Goal: Use online tool/utility: Utilize a website feature to perform a specific function

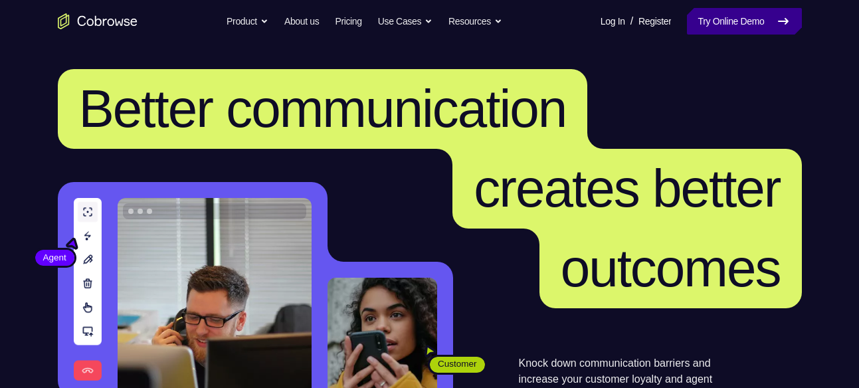
click at [714, 16] on link "Try Online Demo" at bounding box center [744, 21] width 114 height 27
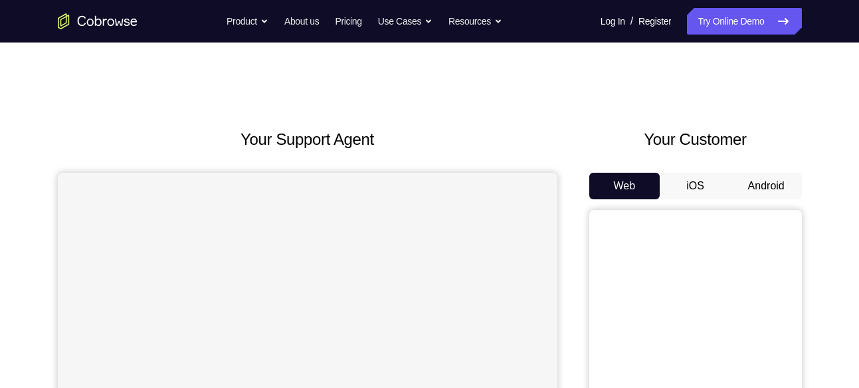
click at [766, 195] on button "Android" at bounding box center [766, 186] width 71 height 27
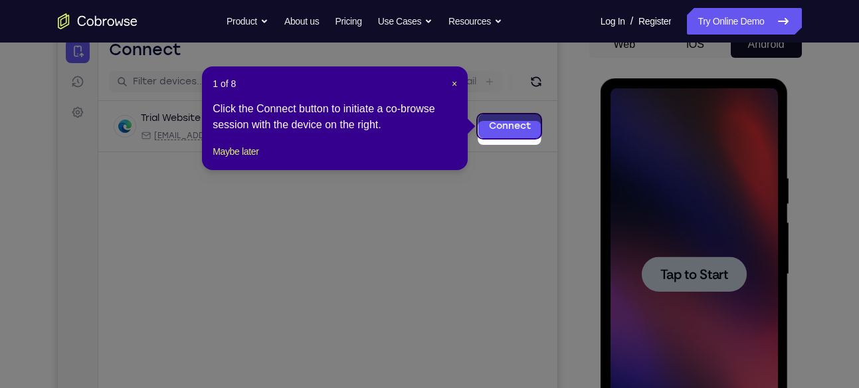
scroll to position [134, 0]
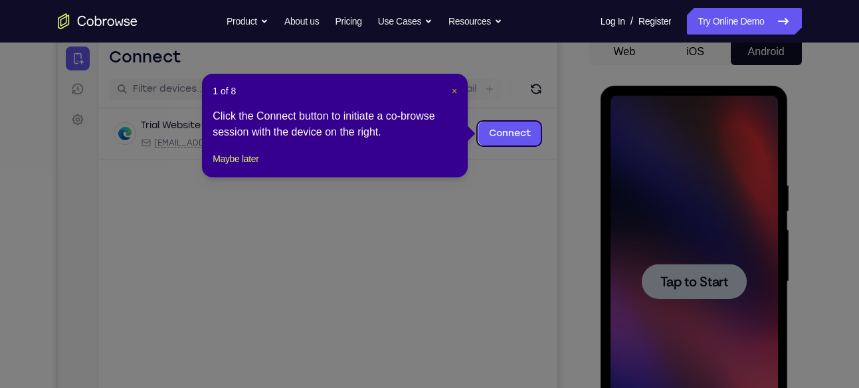
click at [453, 97] on button "×" at bounding box center [454, 90] width 5 height 13
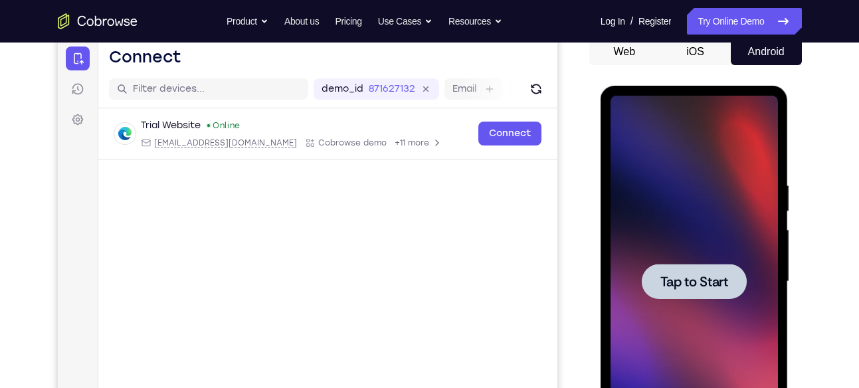
click at [681, 275] on span "Tap to Start" at bounding box center [695, 281] width 68 height 13
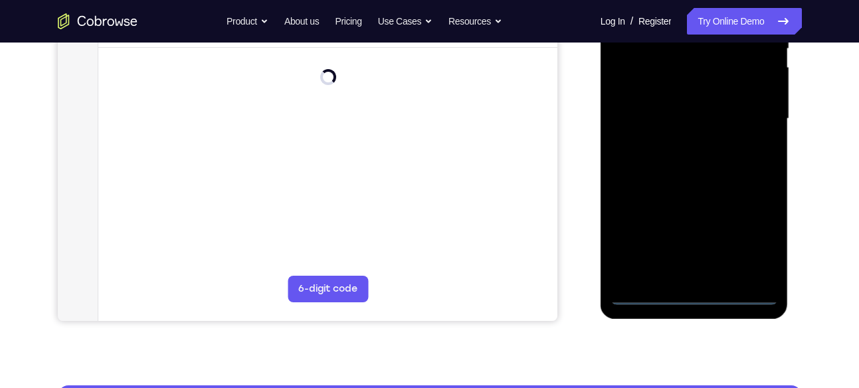
scroll to position [300, 0]
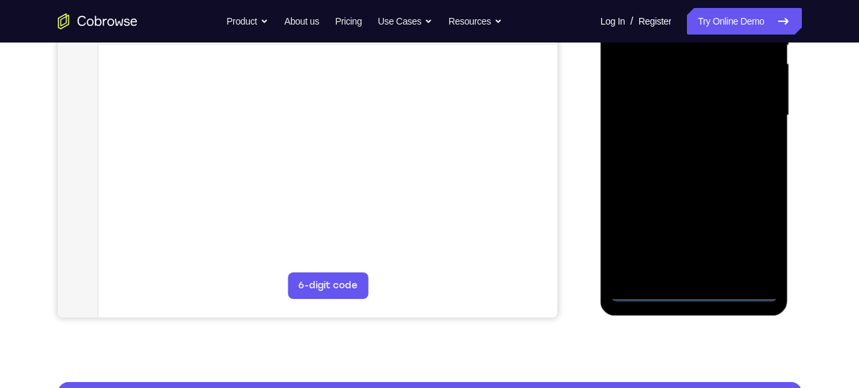
click at [691, 293] on div at bounding box center [694, 116] width 167 height 372
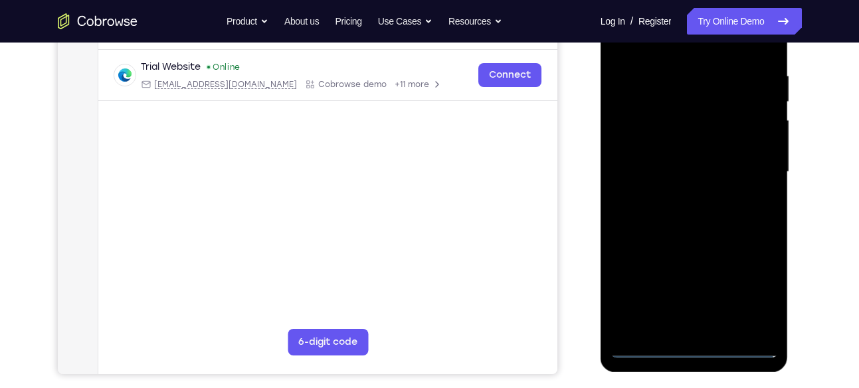
scroll to position [243, 0]
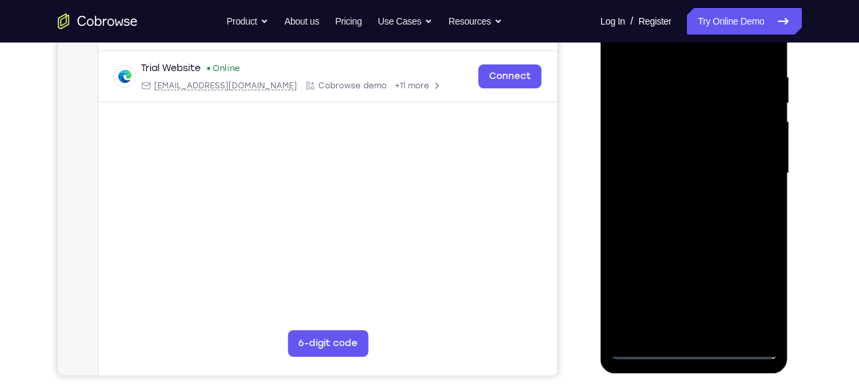
click at [754, 298] on div at bounding box center [694, 173] width 167 height 372
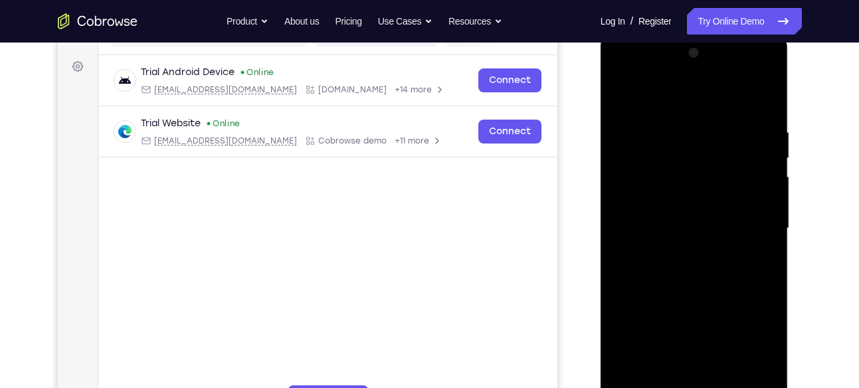
scroll to position [187, 0]
click at [639, 77] on div at bounding box center [694, 229] width 167 height 372
click at [740, 208] on div at bounding box center [694, 229] width 167 height 372
drag, startPoint x: 740, startPoint y: 208, endPoint x: 746, endPoint y: 217, distance: 10.1
click at [746, 217] on div at bounding box center [694, 229] width 167 height 372
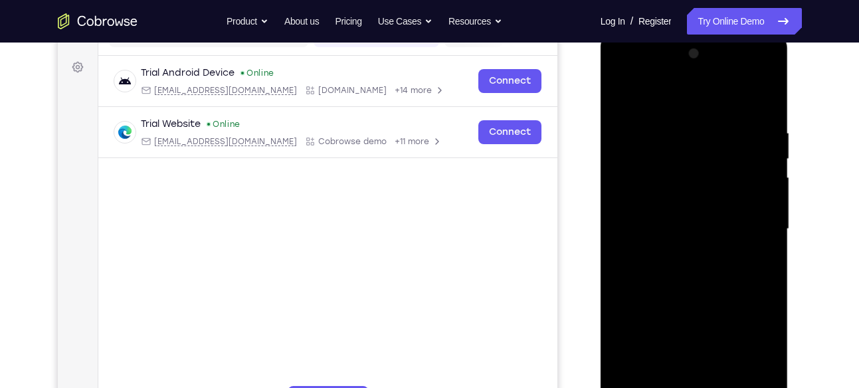
click at [746, 217] on div at bounding box center [694, 229] width 167 height 372
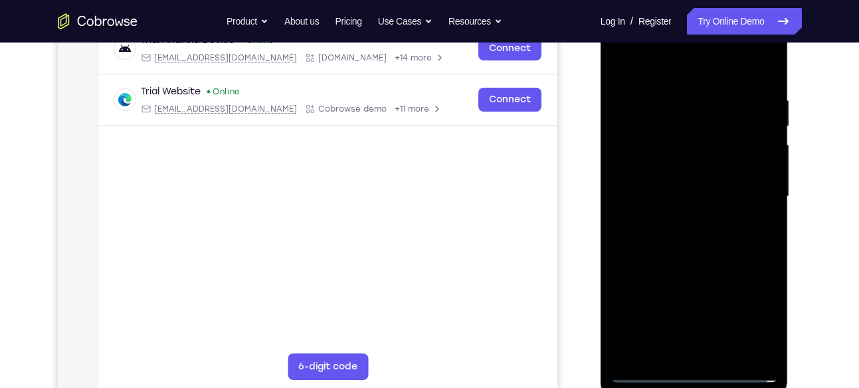
scroll to position [224, 0]
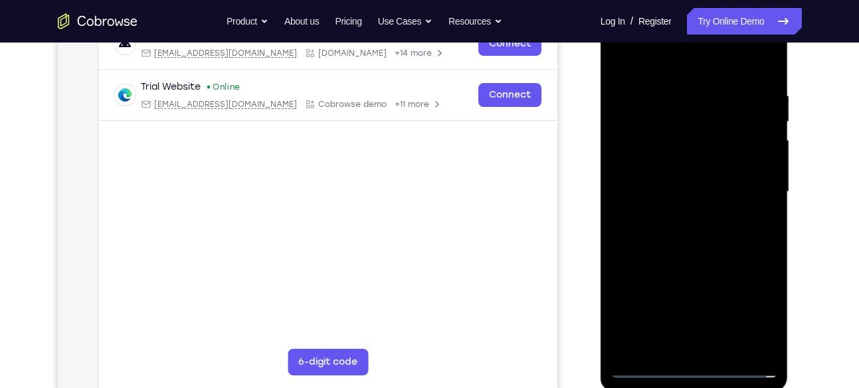
click at [679, 211] on div at bounding box center [694, 192] width 167 height 372
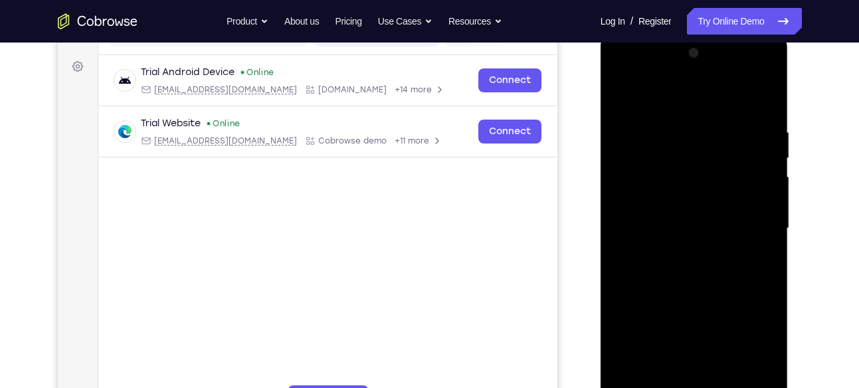
scroll to position [185, 0]
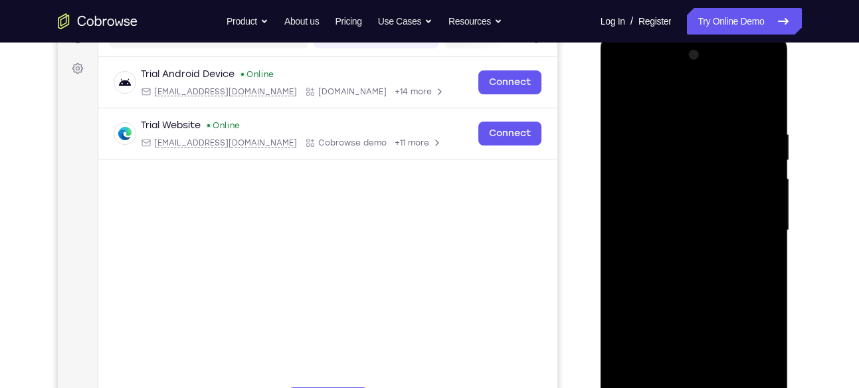
click at [679, 211] on div at bounding box center [694, 231] width 167 height 372
drag, startPoint x: 679, startPoint y: 250, endPoint x: 679, endPoint y: 211, distance: 38.6
click at [679, 211] on div at bounding box center [694, 231] width 167 height 372
click at [679, 205] on div at bounding box center [694, 231] width 167 height 372
click at [667, 255] on div at bounding box center [694, 231] width 167 height 372
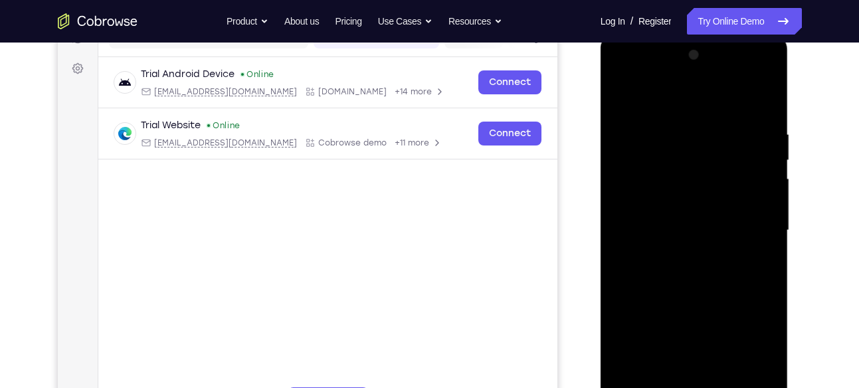
click at [671, 231] on div at bounding box center [694, 231] width 167 height 372
click at [698, 276] on div at bounding box center [694, 231] width 167 height 372
click at [698, 267] on div at bounding box center [694, 231] width 167 height 372
click at [692, 271] on div at bounding box center [694, 231] width 167 height 372
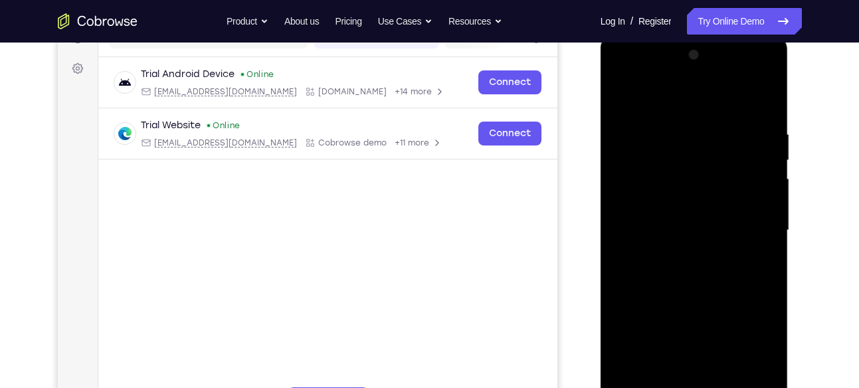
click at [721, 274] on div at bounding box center [694, 231] width 167 height 372
click at [713, 269] on div at bounding box center [694, 231] width 167 height 372
click at [760, 245] on div at bounding box center [694, 231] width 167 height 372
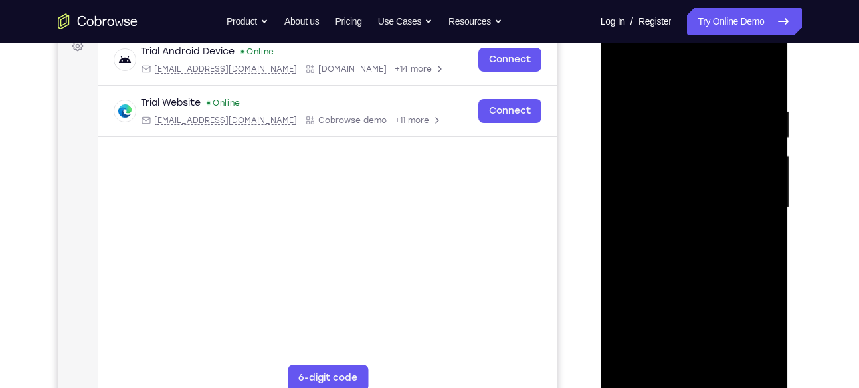
scroll to position [207, 0]
click at [690, 265] on div at bounding box center [694, 209] width 167 height 372
click at [669, 104] on div at bounding box center [694, 209] width 167 height 372
click at [619, 207] on div at bounding box center [694, 209] width 167 height 372
click at [764, 219] on div at bounding box center [694, 209] width 167 height 372
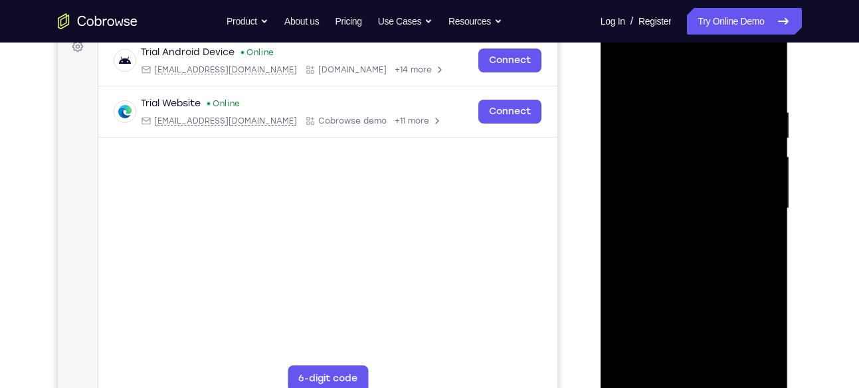
click at [764, 219] on div at bounding box center [694, 209] width 167 height 372
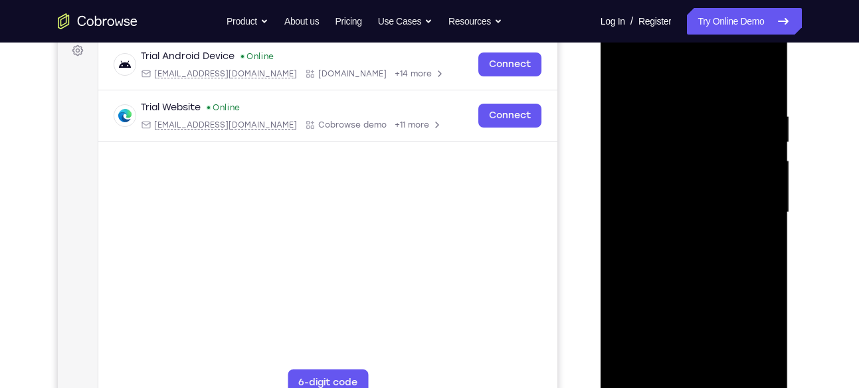
scroll to position [203, 0]
click at [763, 86] on div at bounding box center [694, 213] width 167 height 372
click at [762, 86] on div at bounding box center [694, 213] width 167 height 372
click at [766, 76] on div at bounding box center [694, 213] width 167 height 372
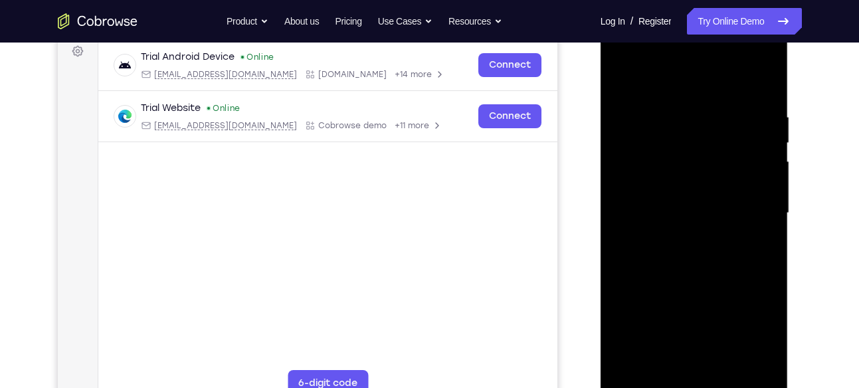
click at [687, 77] on div at bounding box center [694, 213] width 167 height 372
click at [765, 76] on div at bounding box center [694, 213] width 167 height 372
click at [664, 372] on div at bounding box center [694, 213] width 167 height 372
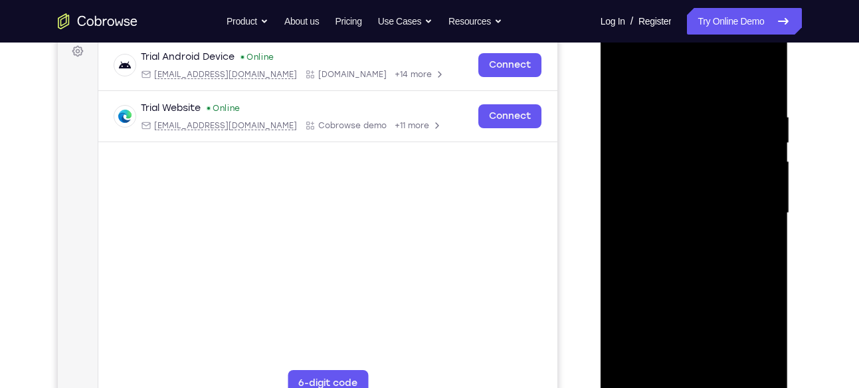
click at [636, 75] on div at bounding box center [694, 213] width 167 height 372
click at [660, 101] on div at bounding box center [694, 213] width 167 height 372
click at [622, 80] on div at bounding box center [694, 213] width 167 height 372
click at [641, 79] on div at bounding box center [694, 213] width 167 height 372
click at [657, 80] on div at bounding box center [694, 213] width 167 height 372
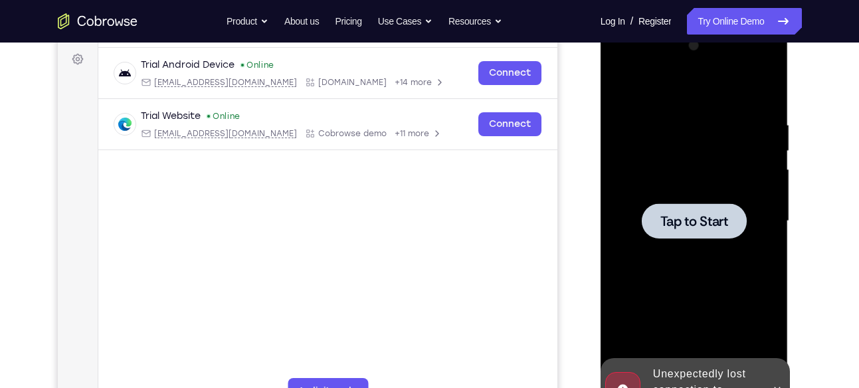
scroll to position [194, 0]
